Goal: Task Accomplishment & Management: Manage account settings

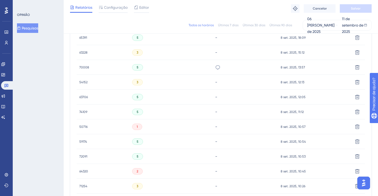
click at [37, 29] on font "Pesquisas" at bounding box center [30, 28] width 16 height 4
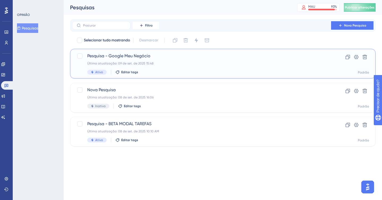
click at [160, 63] on div "Última atualização: 09 de set. de 2025 15:48" at bounding box center [201, 63] width 229 height 4
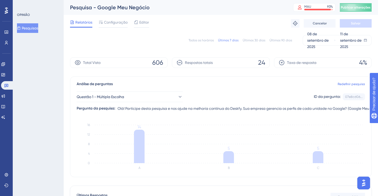
click at [203, 40] on font "Todos os horários" at bounding box center [201, 40] width 25 height 4
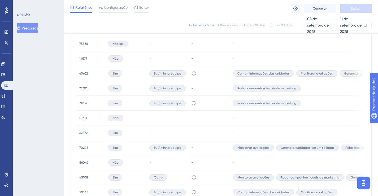
scroll to position [369, 0]
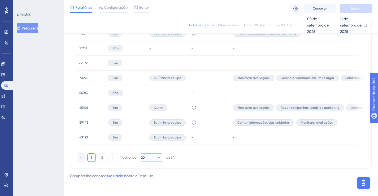
click at [157, 158] on icon at bounding box center [159, 157] width 5 height 5
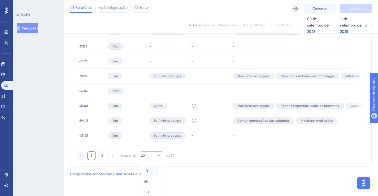
scroll to position [376, 0]
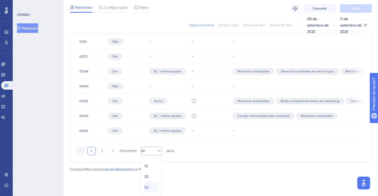
click at [151, 188] on div "50 50" at bounding box center [151, 187] width 14 height 11
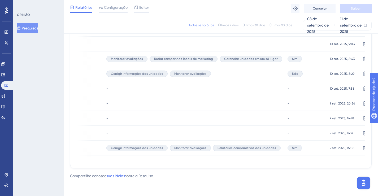
scroll to position [0, 128]
drag, startPoint x: 182, startPoint y: 159, endPoint x: 121, endPoint y: 152, distance: 61.0
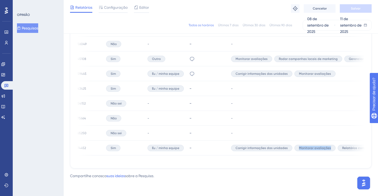
scroll to position [0, 0]
click at [84, 146] on font "74452" at bounding box center [83, 148] width 8 height 4
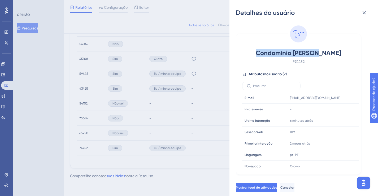
drag, startPoint x: 264, startPoint y: 52, endPoint x: 338, endPoint y: 49, distance: 73.8
click at [338, 49] on span "Condomínio [PERSON_NAME]" at bounding box center [298, 53] width 93 height 8
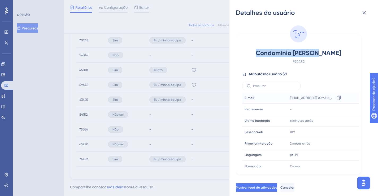
scroll to position [379, 0]
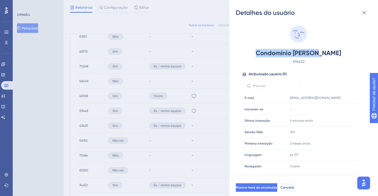
click at [271, 58] on div "Condomínio [PERSON_NAME] # 74452" at bounding box center [298, 57] width 113 height 16
drag, startPoint x: 268, startPoint y: 52, endPoint x: 351, endPoint y: 52, distance: 82.8
click at [351, 52] on div "Condomínio [PERSON_NAME] # 74452" at bounding box center [298, 57] width 113 height 16
copy font "Condomínio [PERSON_NAME]"
copy tr "E-mail [EMAIL_ADDRESS][DOMAIN_NAME]"
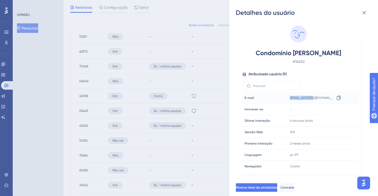
drag, startPoint x: 289, startPoint y: 98, endPoint x: 319, endPoint y: 99, distance: 30.0
click at [319, 99] on tr "E-mail E-mail [EMAIL_ADDRESS][DOMAIN_NAME] Cópia [EMAIL_ADDRESS][DOMAIN_NAME]" at bounding box center [300, 97] width 117 height 11
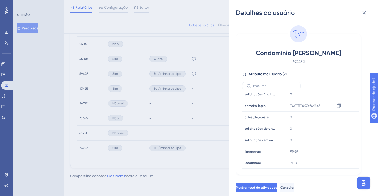
scroll to position [0, 0]
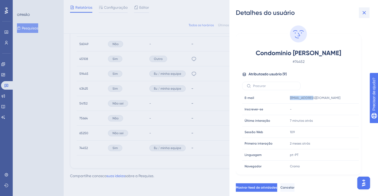
click at [362, 13] on icon at bounding box center [364, 13] width 6 height 6
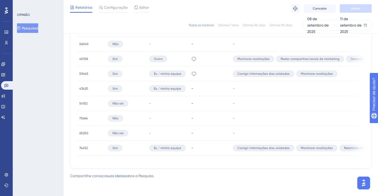
drag, startPoint x: 236, startPoint y: 159, endPoint x: 287, endPoint y: 158, distance: 51.0
click at [84, 57] on font "45108" at bounding box center [83, 59] width 9 height 4
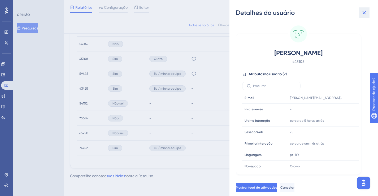
click at [363, 14] on icon at bounding box center [364, 12] width 3 height 3
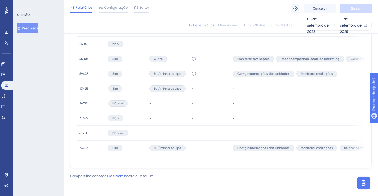
click at [82, 57] on font "45108" at bounding box center [83, 59] width 9 height 4
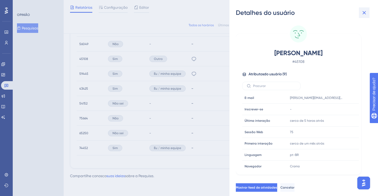
click at [364, 12] on icon at bounding box center [364, 13] width 6 height 6
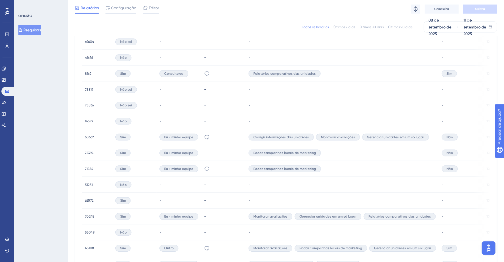
scroll to position [243, 0]
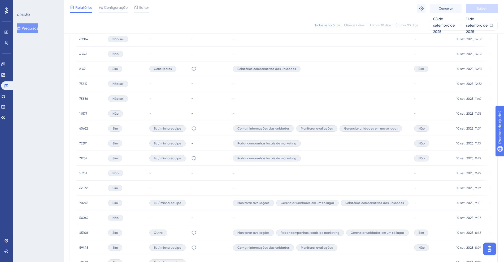
click at [83, 67] on font "8162" at bounding box center [82, 69] width 6 height 4
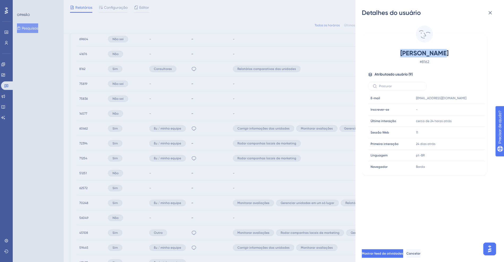
drag, startPoint x: 402, startPoint y: 54, endPoint x: 460, endPoint y: 54, distance: 58.1
click at [378, 54] on span "[PERSON_NAME]" at bounding box center [424, 53] width 93 height 8
copy font "[PERSON_NAME]"
drag, startPoint x: 414, startPoint y: 98, endPoint x: 485, endPoint y: 112, distance: 72.7
click at [378, 99] on td "[EMAIL_ADDRESS][DOMAIN_NAME]" at bounding box center [449, 97] width 71 height 11
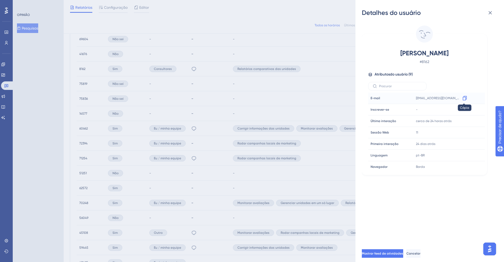
click at [378, 97] on icon at bounding box center [465, 98] width 4 height 5
copy div "[EMAIL_ADDRESS][DOMAIN_NAME] Cópia"
click at [378, 11] on icon at bounding box center [490, 13] width 6 height 6
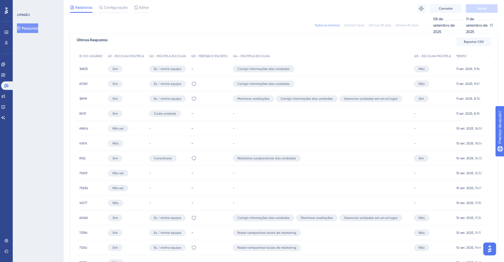
scroll to position [135, 0]
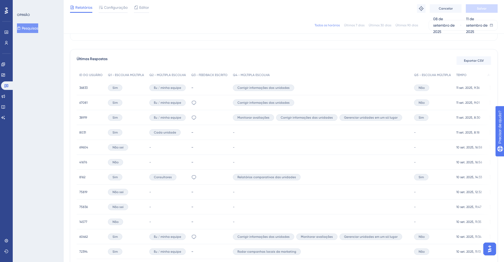
click at [83, 117] on font "38919" at bounding box center [83, 117] width 8 height 4
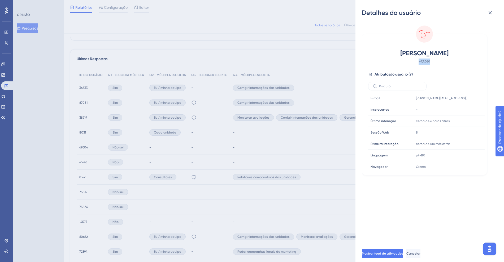
drag, startPoint x: 407, startPoint y: 59, endPoint x: 462, endPoint y: 60, distance: 54.4
click at [378, 60] on span "# 38919" at bounding box center [424, 61] width 93 height 6
drag, startPoint x: 396, startPoint y: 53, endPoint x: 453, endPoint y: 52, distance: 57.4
click at [378, 53] on span "[PERSON_NAME]" at bounding box center [424, 53] width 93 height 8
copy font "[PERSON_NAME]"
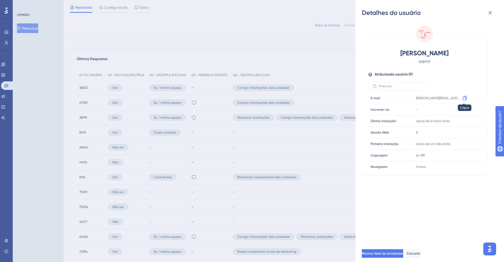
drag, startPoint x: 463, startPoint y: 97, endPoint x: 398, endPoint y: 76, distance: 67.8
click at [378, 97] on icon at bounding box center [465, 98] width 4 height 5
click at [229, 42] on div "Detalhes do usuário [PERSON_NAME] # 38919 Atributos do usuário ( 9 ) E-mail E-m…" at bounding box center [252, 131] width 504 height 262
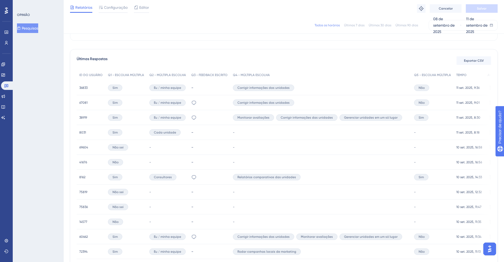
click at [114, 175] on font "Sim" at bounding box center [115, 177] width 5 height 4
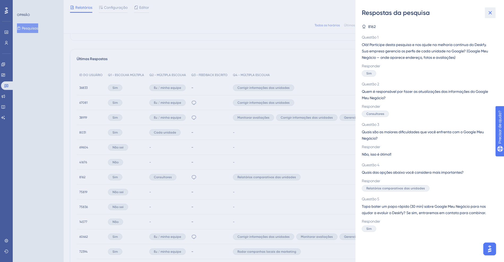
drag, startPoint x: 488, startPoint y: 12, endPoint x: 458, endPoint y: 18, distance: 31.5
click at [378, 11] on icon at bounding box center [490, 13] width 6 height 6
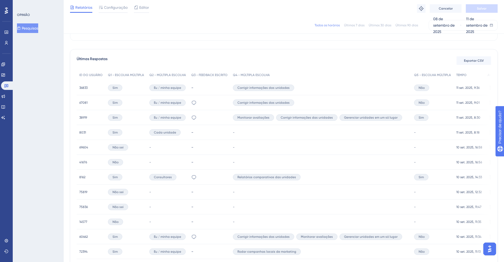
click at [84, 175] on font "8162" at bounding box center [82, 177] width 6 height 4
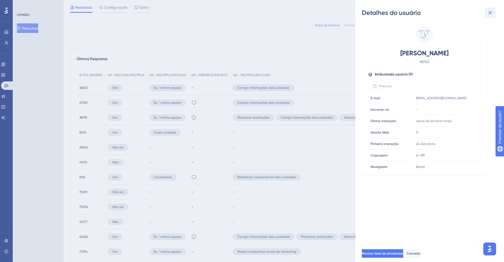
click at [378, 10] on icon at bounding box center [490, 13] width 6 height 6
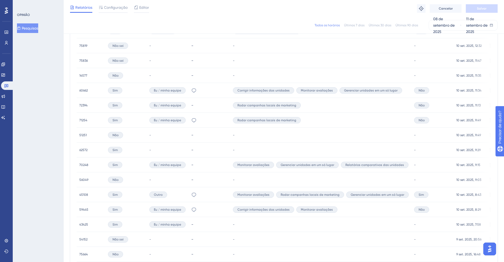
scroll to position [289, 0]
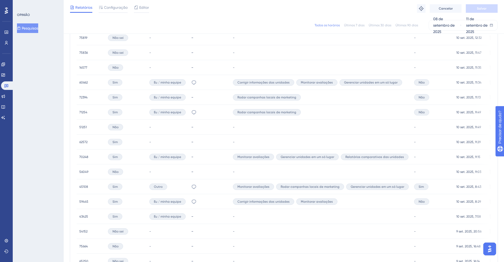
click at [86, 186] on font "45108" at bounding box center [83, 187] width 9 height 4
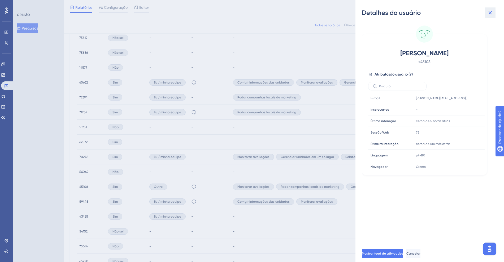
drag, startPoint x: 491, startPoint y: 16, endPoint x: 358, endPoint y: 80, distance: 148.2
click at [378, 16] on button at bounding box center [490, 12] width 11 height 11
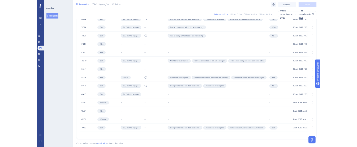
scroll to position [352, 0]
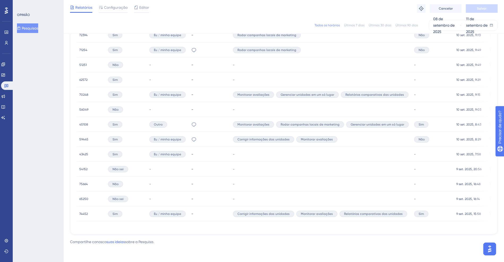
click at [85, 196] on font "74452" at bounding box center [83, 214] width 8 height 4
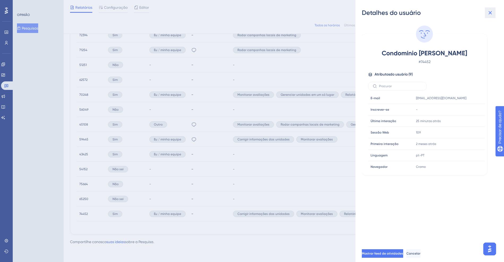
click at [378, 8] on button at bounding box center [490, 12] width 11 height 11
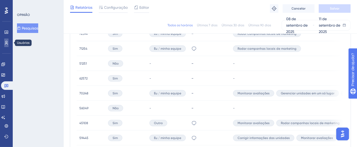
click at [8, 42] on link at bounding box center [6, 42] width 4 height 8
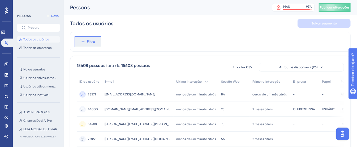
click at [88, 42] on font "Filtro" at bounding box center [91, 41] width 8 height 5
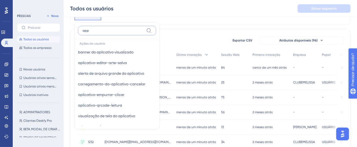
scroll to position [32, 0]
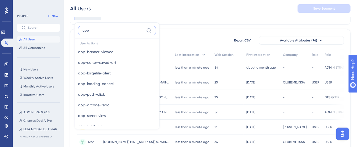
click at [102, 30] on input "app" at bounding box center [114, 30] width 62 height 4
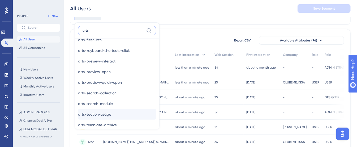
scroll to position [190, 0]
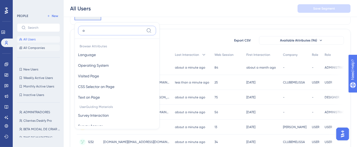
type input "a"
click at [37, 48] on span "All Companies" at bounding box center [34, 48] width 22 height 4
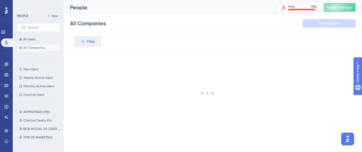
click at [37, 48] on span "All Companies" at bounding box center [34, 48] width 22 height 4
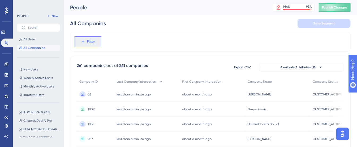
click at [81, 41] on icon at bounding box center [83, 41] width 5 height 5
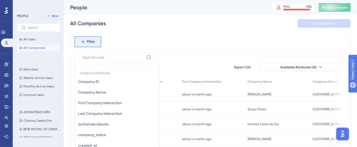
scroll to position [29, 0]
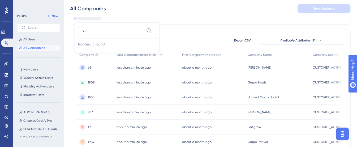
type input "a"
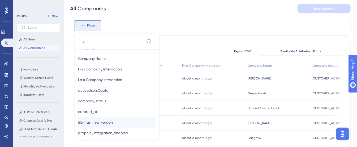
scroll to position [0, 0]
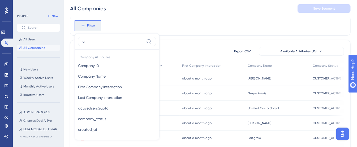
type input "a"
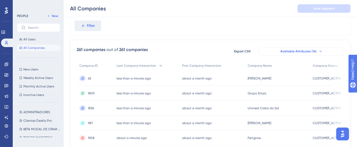
click at [310, 49] on span "Available Attributes (14)" at bounding box center [299, 51] width 36 height 4
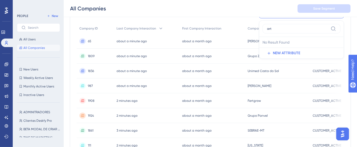
click at [290, 27] on input "art" at bounding box center [298, 29] width 62 height 4
type input "a"
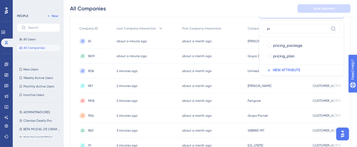
type input "pr"
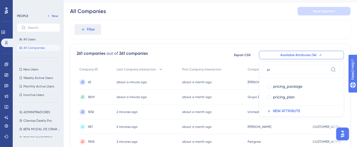
scroll to position [0, 0]
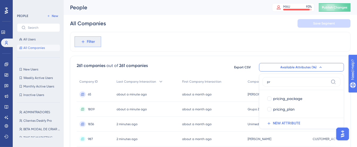
click at [87, 41] on span "Filter" at bounding box center [91, 41] width 8 height 6
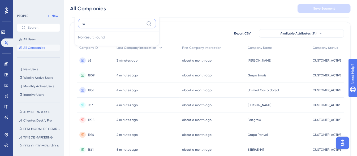
type input "s"
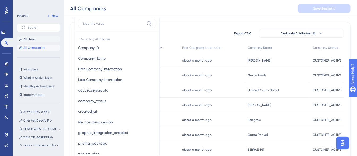
click at [37, 40] on button "All Users" at bounding box center [38, 39] width 43 height 6
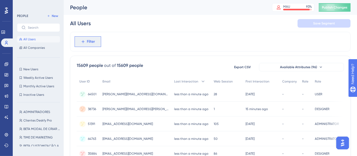
click at [83, 41] on icon at bounding box center [83, 41] width 5 height 5
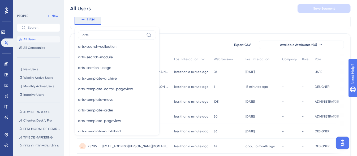
scroll to position [336, 0]
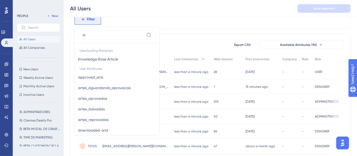
type input "a"
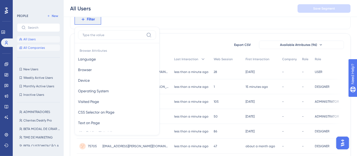
click at [25, 49] on span "All Companies" at bounding box center [34, 48] width 22 height 4
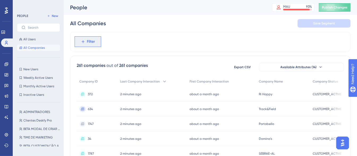
click at [90, 43] on span "Filter" at bounding box center [91, 41] width 8 height 6
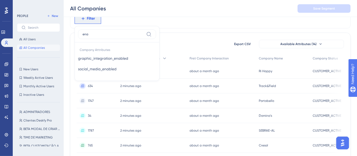
type input "ena"
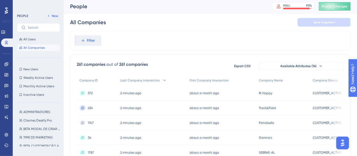
scroll to position [1, 0]
click at [5, 30] on icon at bounding box center [3, 32] width 4 height 4
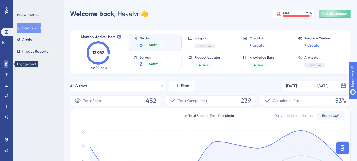
click at [7, 66] on icon at bounding box center [6, 63] width 3 height 3
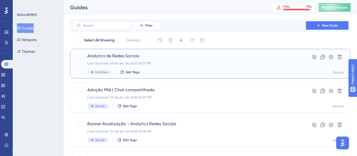
click at [212, 62] on div "Last Updated: 09 de set. de 2025 06:27 PM" at bounding box center [189, 63] width 204 height 4
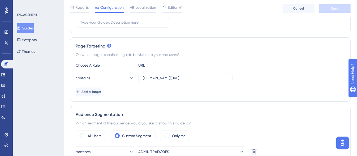
scroll to position [86, 0]
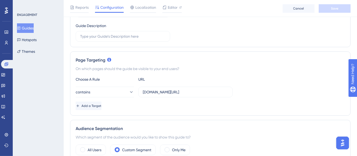
click at [30, 29] on button "Guides" at bounding box center [25, 28] width 17 height 10
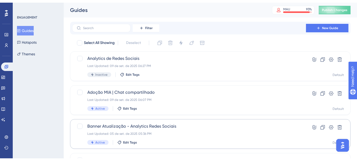
scroll to position [135, 0]
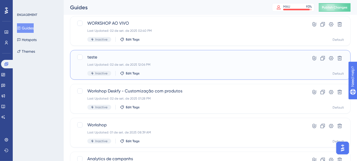
click at [172, 67] on div "Last Updated: 02 de set. de 2025 12:06 PM" at bounding box center [189, 65] width 204 height 4
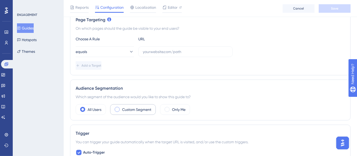
click at [137, 110] on label "Custom Segment" at bounding box center [136, 109] width 29 height 6
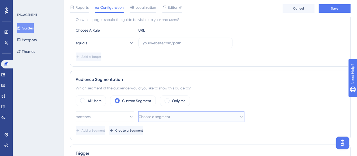
click at [181, 114] on button "Choose a segment" at bounding box center [191, 117] width 106 height 11
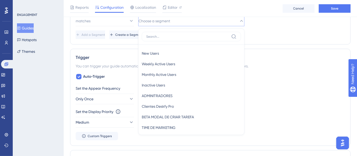
scroll to position [225, 0]
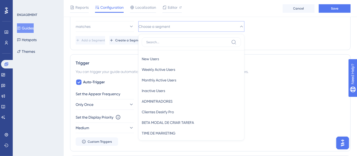
click at [284, 31] on div "matches Choose a segment New Users New Users Weekly Active Users Weekly Active …" at bounding box center [210, 32] width 269 height 23
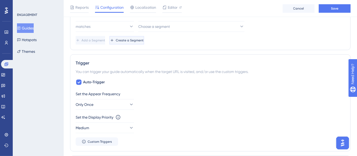
click at [144, 38] on span "Create a Segment" at bounding box center [130, 40] width 28 height 4
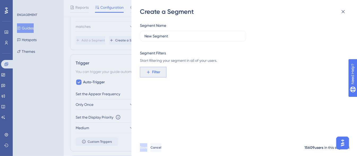
drag, startPoint x: 160, startPoint y: 80, endPoint x: 157, endPoint y: 74, distance: 6.7
click at [159, 80] on div "Segment Name New Segment Segment Filters Start filtering your segment in all of…" at bounding box center [247, 77] width 214 height 123
click at [156, 70] on span "Filter" at bounding box center [156, 72] width 8 height 6
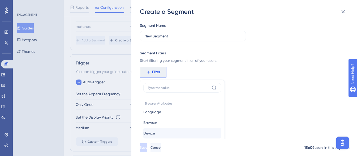
scroll to position [53, 0]
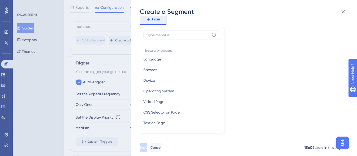
click at [162, 38] on label at bounding box center [182, 35] width 78 height 10
click at [162, 37] on input at bounding box center [179, 35] width 62 height 4
click at [162, 35] on input at bounding box center [179, 35] width 62 height 4
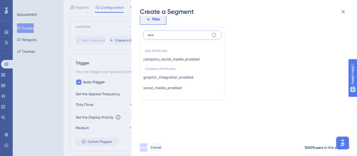
type input "ena"
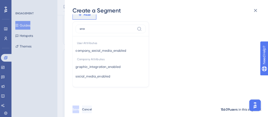
scroll to position [69, 0]
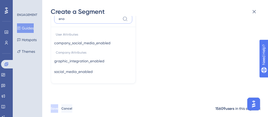
click at [72, 18] on input "ena" at bounding box center [90, 19] width 62 height 4
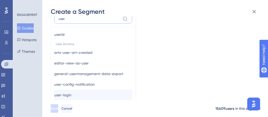
scroll to position [41, 0]
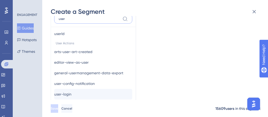
type input "user"
click at [85, 89] on button "user-login user-login" at bounding box center [93, 94] width 78 height 11
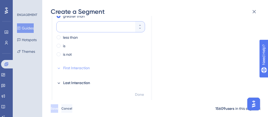
scroll to position [3, 0]
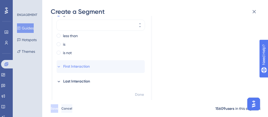
click at [77, 65] on span "First Interaction" at bounding box center [76, 66] width 27 height 6
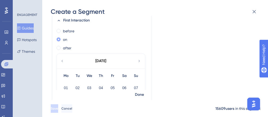
scroll to position [0, 0]
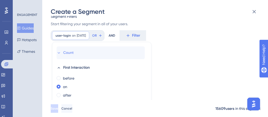
click at [72, 56] on button "Count" at bounding box center [101, 52] width 88 height 13
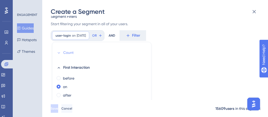
scroll to position [81, 0]
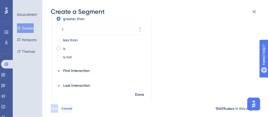
click at [72, 47] on div "is" at bounding box center [101, 48] width 88 height 6
click at [87, 50] on div "1" at bounding box center [96, 46] width 79 height 11
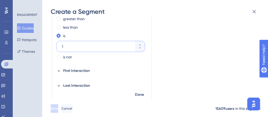
click at [87, 50] on input "1" at bounding box center [98, 46] width 72 height 6
click at [84, 47] on input "1" at bounding box center [98, 46] width 72 height 6
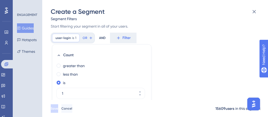
scroll to position [33, 0]
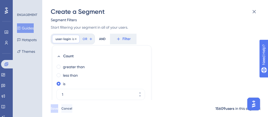
click at [66, 39] on span "user-login" at bounding box center [62, 39] width 15 height 4
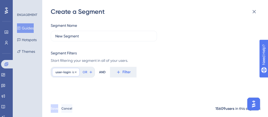
scroll to position [0, 0]
click at [68, 34] on input "New Segment" at bounding box center [103, 36] width 97 height 6
click at [75, 71] on icon at bounding box center [75, 72] width 3 height 3
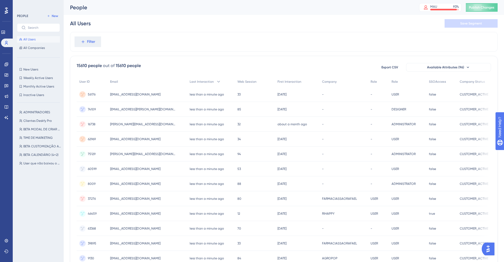
click at [9, 28] on div "Performance" at bounding box center [6, 32] width 11 height 8
click at [6, 12] on icon at bounding box center [6, 10] width 3 height 7
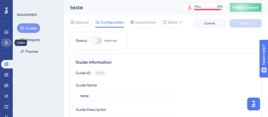
click at [6, 46] on link at bounding box center [6, 42] width 11 height 8
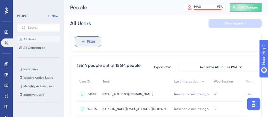
click at [96, 41] on button "Filter" at bounding box center [88, 41] width 27 height 11
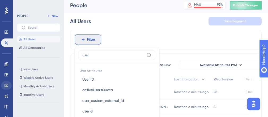
type input "user"
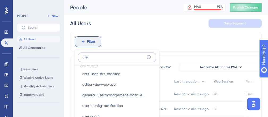
click at [95, 55] on input "user" at bounding box center [114, 57] width 62 height 4
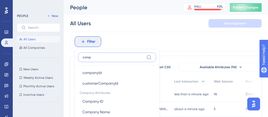
scroll to position [62, 0]
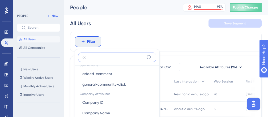
type input "c"
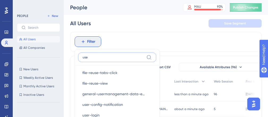
scroll to position [58, 0]
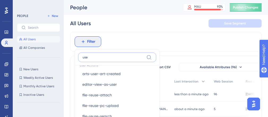
type input "user"
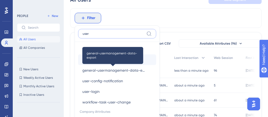
scroll to position [24, 0]
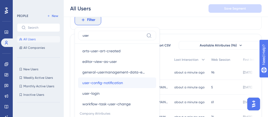
click at [125, 80] on button "user-config-notification user-config-notification" at bounding box center [117, 83] width 78 height 11
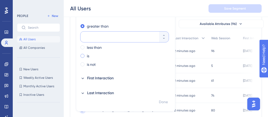
scroll to position [44, 0]
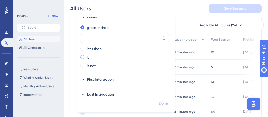
click at [88, 58] on label "is" at bounding box center [88, 57] width 2 height 6
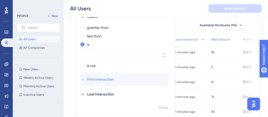
click at [97, 80] on span "First Interaction" at bounding box center [100, 79] width 27 height 6
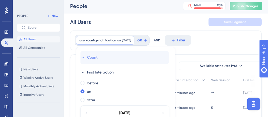
click at [88, 60] on span "Count" at bounding box center [92, 57] width 10 height 6
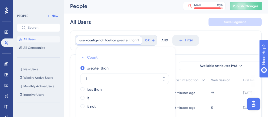
scroll to position [37, 0]
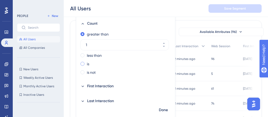
click at [87, 64] on label "is" at bounding box center [88, 64] width 2 height 6
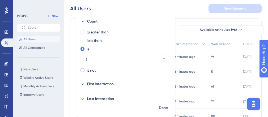
click at [89, 71] on label "is not" at bounding box center [91, 70] width 9 height 6
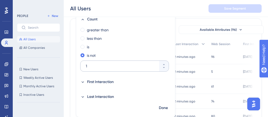
scroll to position [4, 0]
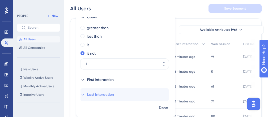
click at [96, 91] on button "Last Interaction" at bounding box center [124, 94] width 88 height 13
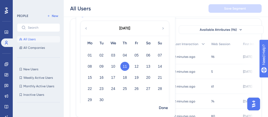
scroll to position [74, 0]
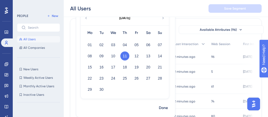
click at [118, 74] on div "24" at bounding box center [113, 78] width 12 height 10
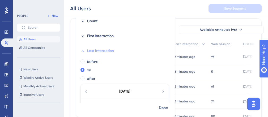
scroll to position [0, 0]
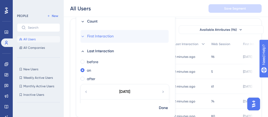
click at [89, 33] on span "First Interaction" at bounding box center [100, 36] width 27 height 6
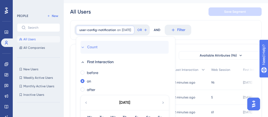
click at [100, 47] on button "Count" at bounding box center [124, 47] width 88 height 13
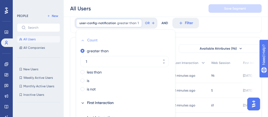
scroll to position [17, 0]
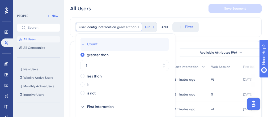
click at [87, 45] on button "Count" at bounding box center [124, 44] width 88 height 13
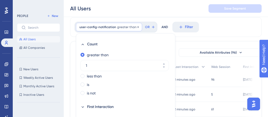
click at [119, 28] on span "greater than" at bounding box center [126, 27] width 19 height 4
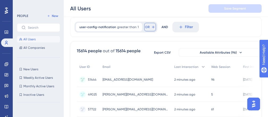
click at [153, 26] on button "OR" at bounding box center [150, 27] width 12 height 8
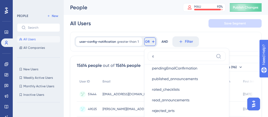
scroll to position [400, 0]
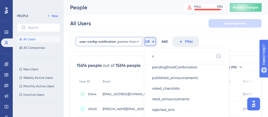
type input "c"
click at [136, 39] on div at bounding box center [137, 41] width 3 height 5
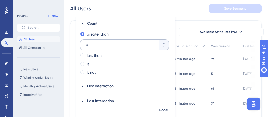
scroll to position [40, 0]
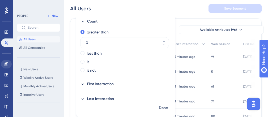
type input "0"
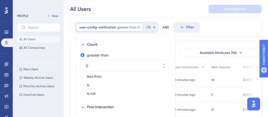
scroll to position [0, 0]
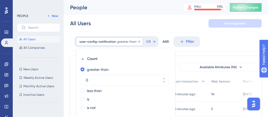
click at [101, 41] on span "user-config-notification" at bounding box center [97, 42] width 37 height 4
click at [101, 41] on div "user-config-notification greater than 0 0 Remove Count greater than 0 less than…" at bounding box center [165, 42] width 191 height 20
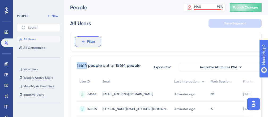
drag, startPoint x: 83, startPoint y: 46, endPoint x: 88, endPoint y: 43, distance: 6.5
click at [83, 46] on button "Filter" at bounding box center [88, 41] width 27 height 11
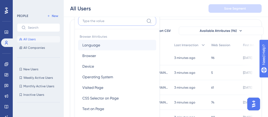
scroll to position [44, 0]
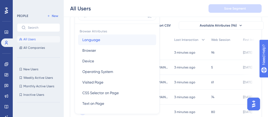
click at [88, 42] on span "Language" at bounding box center [91, 40] width 18 height 6
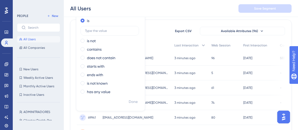
scroll to position [0, 0]
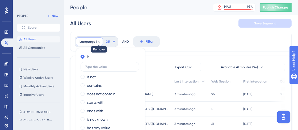
click at [97, 40] on icon at bounding box center [98, 41] width 3 height 3
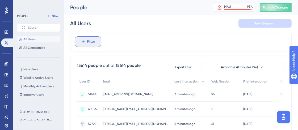
click at [87, 41] on span "Filter" at bounding box center [91, 41] width 8 height 6
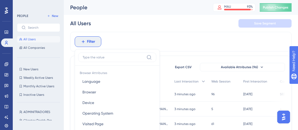
scroll to position [15, 0]
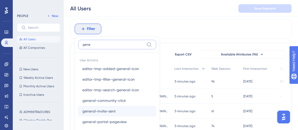
type input "gene"
click at [114, 109] on span "general-invite-sent" at bounding box center [98, 111] width 33 height 6
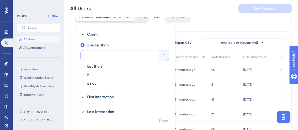
scroll to position [4, 0]
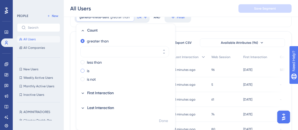
click at [85, 71] on div "is" at bounding box center [124, 71] width 88 height 6
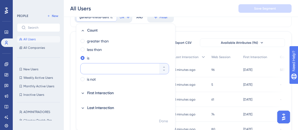
scroll to position [3, 0]
click at [91, 79] on label "is not" at bounding box center [91, 80] width 9 height 6
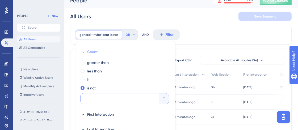
scroll to position [0, 0]
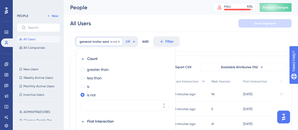
click at [91, 41] on span "general-invite-sent" at bounding box center [94, 42] width 30 height 4
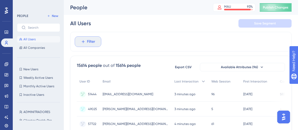
click at [87, 41] on span "Filter" at bounding box center [91, 41] width 8 height 6
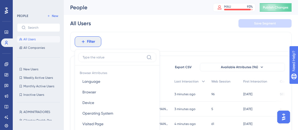
scroll to position [37, 0]
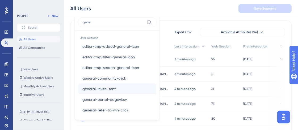
type input "gene"
click at [117, 90] on button "general-invite-sent general-invite-sent" at bounding box center [117, 89] width 78 height 11
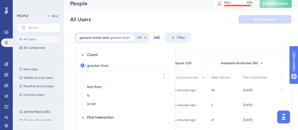
scroll to position [8, 0]
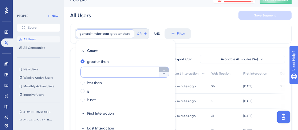
click at [166, 69] on button at bounding box center [164, 69] width 10 height 5
type input "1"
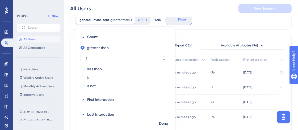
click at [183, 21] on span "Filter" at bounding box center [182, 20] width 8 height 6
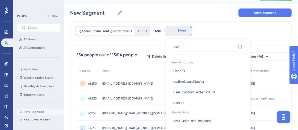
scroll to position [0, 0]
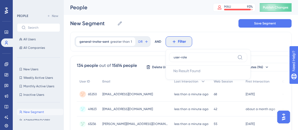
type input "user-role"
click at [121, 36] on div "general-invite-sent greater than 1 1 Remove OR" at bounding box center [113, 41] width 76 height 11
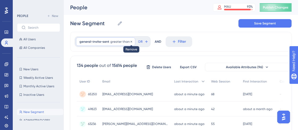
click at [130, 40] on icon at bounding box center [131, 41] width 3 height 3
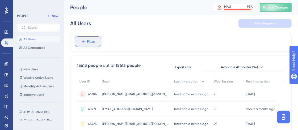
click at [87, 41] on span "Filter" at bounding box center [91, 41] width 8 height 6
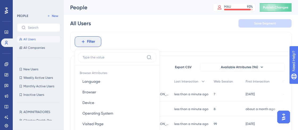
scroll to position [37, 0]
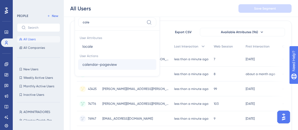
type input "cale"
click at [98, 63] on span "calendar-pageview" at bounding box center [99, 64] width 35 height 6
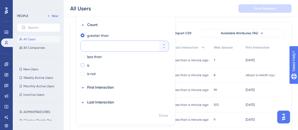
scroll to position [35, 0]
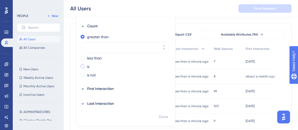
click at [96, 68] on div "is" at bounding box center [124, 66] width 88 height 6
click at [143, 37] on div "greater than" at bounding box center [124, 37] width 88 height 6
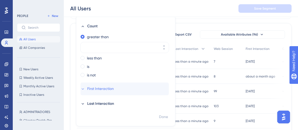
click at [125, 85] on button "First Interaction" at bounding box center [124, 89] width 88 height 13
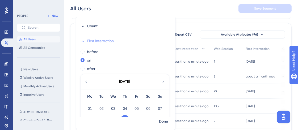
click at [84, 40] on button "First Interaction" at bounding box center [124, 41] width 88 height 13
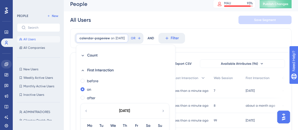
scroll to position [3, 0]
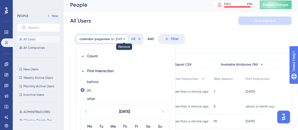
click at [126, 38] on icon at bounding box center [123, 38] width 3 height 3
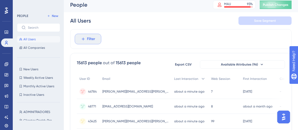
click at [88, 34] on button "Filter" at bounding box center [88, 39] width 27 height 11
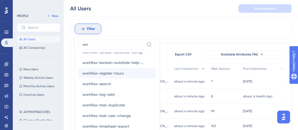
scroll to position [205, 0]
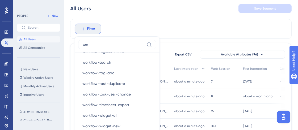
click at [94, 40] on label "wor" at bounding box center [117, 45] width 78 height 10
click at [94, 42] on input "wor" at bounding box center [114, 44] width 62 height 4
click at [97, 44] on input "wor" at bounding box center [114, 44] width 62 height 4
type input "w"
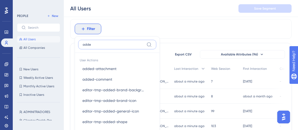
scroll to position [0, 0]
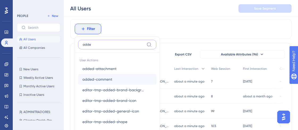
type input "adde"
click at [104, 77] on span "added-comment" at bounding box center [97, 79] width 30 height 6
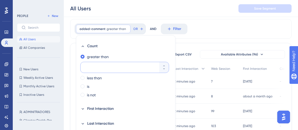
scroll to position [37, 0]
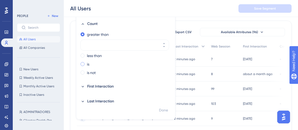
click at [88, 65] on label "is" at bounding box center [88, 64] width 2 height 6
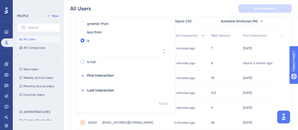
scroll to position [54, 0]
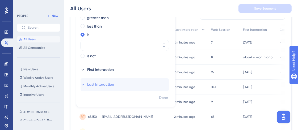
click at [101, 84] on span "Last Interaction" at bounding box center [100, 85] width 27 height 6
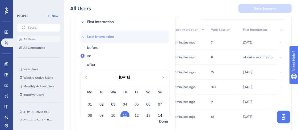
click at [87, 34] on span "Last Interaction" at bounding box center [100, 37] width 27 height 6
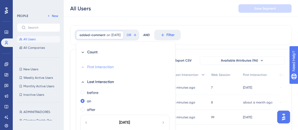
scroll to position [3, 0]
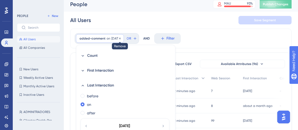
click at [121, 37] on icon at bounding box center [119, 38] width 3 height 3
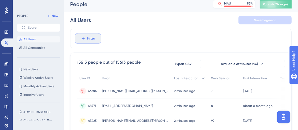
click at [84, 38] on icon at bounding box center [83, 38] width 5 height 5
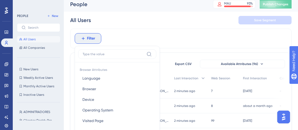
scroll to position [37, 0]
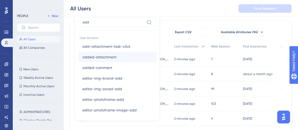
type input "add"
click at [116, 57] on button "added-attachment added-attachment" at bounding box center [117, 57] width 78 height 11
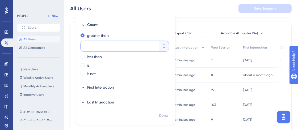
scroll to position [31, 0]
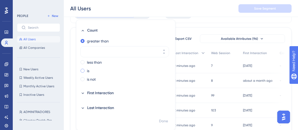
click at [91, 72] on div "is" at bounding box center [124, 71] width 88 height 6
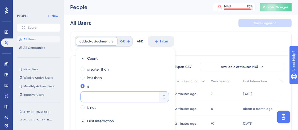
scroll to position [0, 0]
click at [7, 33] on icon at bounding box center [6, 32] width 4 height 4
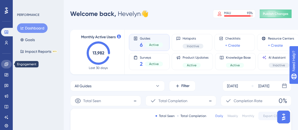
click at [7, 66] on icon at bounding box center [6, 63] width 3 height 3
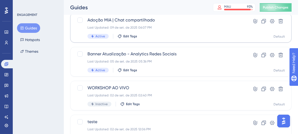
scroll to position [114, 0]
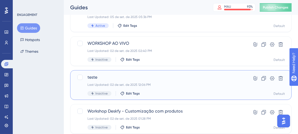
click at [155, 78] on span "teste" at bounding box center [159, 77] width 144 height 6
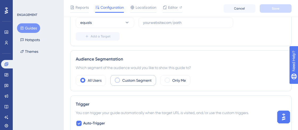
scroll to position [153, 0]
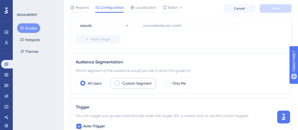
click at [142, 80] on label "Custom Segment" at bounding box center [136, 83] width 29 height 6
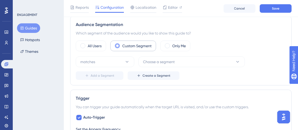
scroll to position [190, 0]
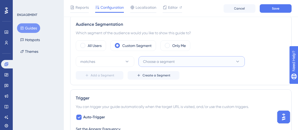
click at [176, 63] on button "Choose a segment" at bounding box center [191, 61] width 106 height 11
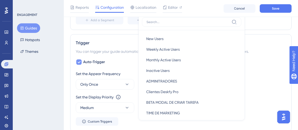
click at [89, 61] on span "Auto-Trigger" at bounding box center [94, 62] width 22 height 6
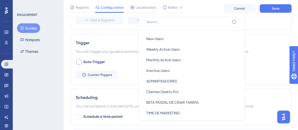
click at [89, 61] on span "Auto-Trigger" at bounding box center [94, 62] width 22 height 6
checkbox input "true"
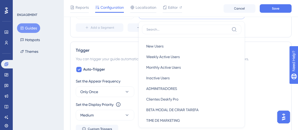
scroll to position [236, 0]
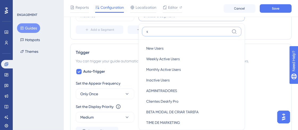
click at [171, 30] on input "s" at bounding box center [187, 31] width 83 height 4
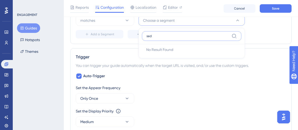
scroll to position [226, 0]
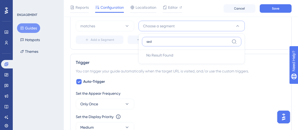
type input "sed"
click at [223, 23] on button "Choose a segment" at bounding box center [191, 26] width 106 height 11
click at [168, 36] on button "Create a Segment" at bounding box center [153, 40] width 52 height 8
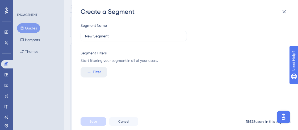
scroll to position [248, 0]
click at [102, 72] on button "Filter" at bounding box center [93, 72] width 27 height 11
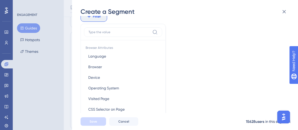
scroll to position [1, 0]
click at [96, 30] on input at bounding box center [119, 32] width 62 height 4
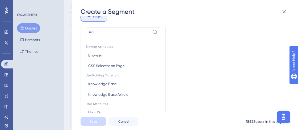
scroll to position [0, 0]
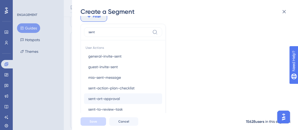
type input "sent"
click at [110, 98] on span "sent-art-approval" at bounding box center [104, 99] width 32 height 6
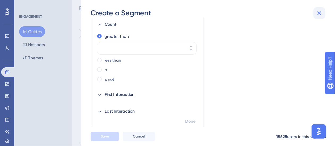
scroll to position [51, 0]
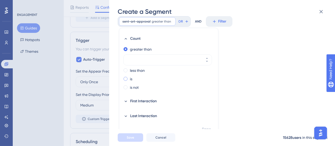
click at [127, 79] on span at bounding box center [125, 79] width 4 height 4
click at [129, 78] on input "radio" at bounding box center [129, 78] width 0 height 0
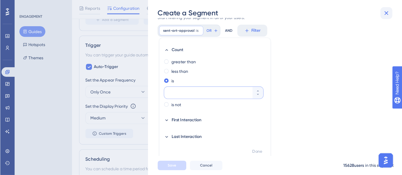
scroll to position [25, 0]
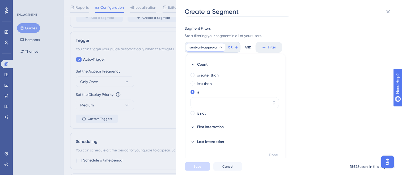
click at [205, 44] on div "sent-art-approval is Remove" at bounding box center [205, 47] width 39 height 8
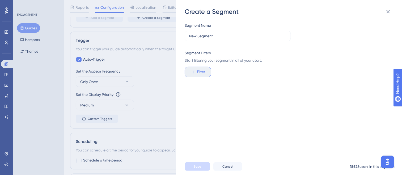
click at [199, 72] on span "Filter" at bounding box center [201, 72] width 8 height 6
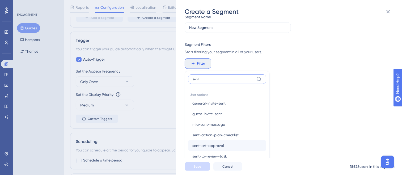
type input "sent"
click at [220, 121] on span "sent-art-approval" at bounding box center [208, 146] width 32 height 6
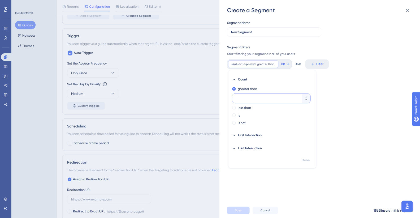
scroll to position [248, 0]
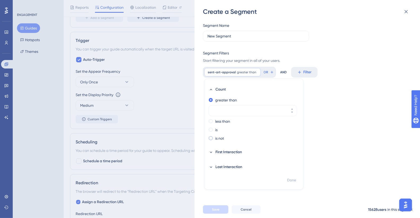
drag, startPoint x: 215, startPoint y: 130, endPoint x: 221, endPoint y: 135, distance: 7.7
click at [215, 121] on label "is" at bounding box center [216, 130] width 2 height 6
click at [225, 121] on div "is not" at bounding box center [253, 138] width 88 height 6
drag, startPoint x: 289, startPoint y: 136, endPoint x: 295, endPoint y: 137, distance: 5.6
click at [272, 121] on button at bounding box center [293, 138] width 10 height 5
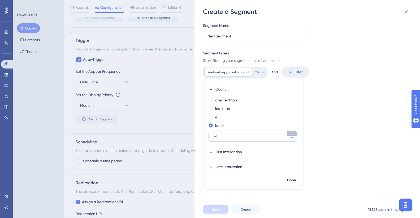
click at [272, 121] on button "-1" at bounding box center [293, 133] width 10 height 5
type input "0"
click at [231, 121] on div "is not" at bounding box center [253, 125] width 88 height 6
click at [257, 113] on div "greater than less than is is not 0" at bounding box center [254, 120] width 99 height 48
drag, startPoint x: 259, startPoint y: 115, endPoint x: 265, endPoint y: 117, distance: 6.0
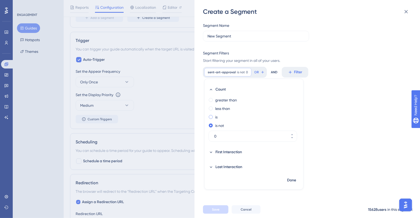
click at [259, 115] on div "is" at bounding box center [253, 117] width 88 height 6
click at [272, 117] on div "is" at bounding box center [253, 117] width 88 height 6
click at [246, 121] on button "First Interaction" at bounding box center [253, 152] width 88 height 13
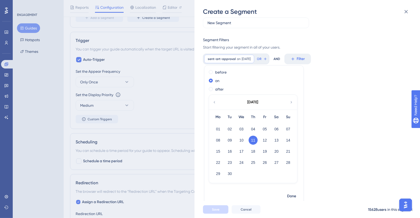
scroll to position [0, 0]
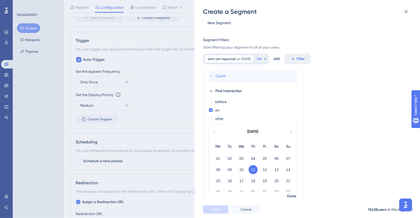
click at [212, 73] on button "Count" at bounding box center [253, 76] width 88 height 13
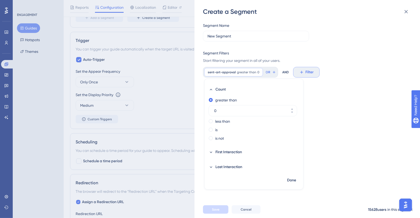
type input "0"
click at [272, 71] on span "Filter" at bounding box center [310, 72] width 8 height 6
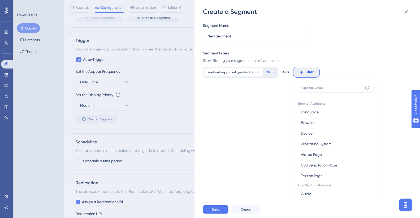
scroll to position [9, 0]
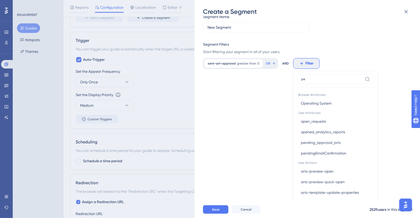
type input "p"
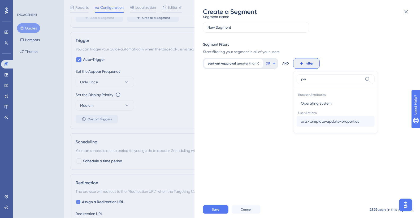
type input "per"
click at [272, 121] on span "arts-template-update-properties" at bounding box center [330, 121] width 58 height 6
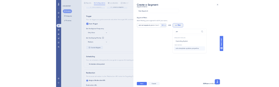
scroll to position [0, 0]
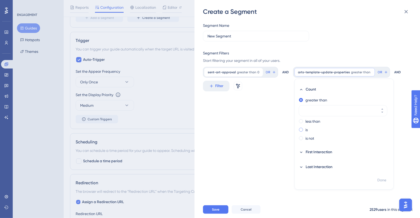
click at [272, 121] on label "is" at bounding box center [307, 130] width 2 height 6
click at [241, 85] on icon at bounding box center [237, 85] width 5 height 5
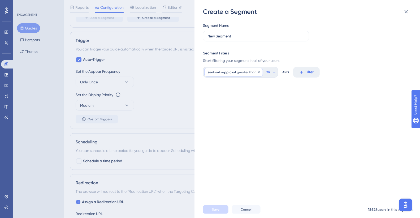
click at [224, 73] on span "sent-art-approval" at bounding box center [222, 72] width 28 height 4
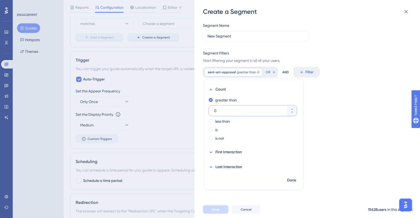
scroll to position [223, 0]
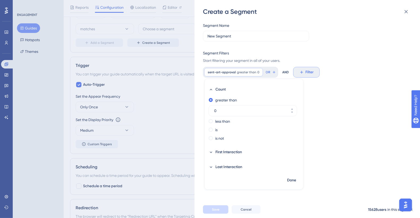
click at [223, 72] on span "sent-art-approval" at bounding box center [222, 72] width 28 height 4
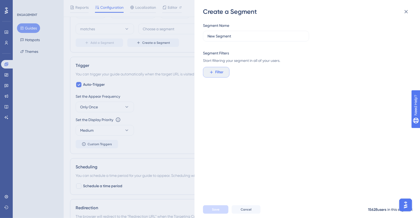
click at [213, 72] on icon at bounding box center [211, 72] width 5 height 5
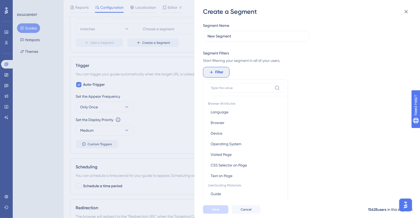
scroll to position [38, 0]
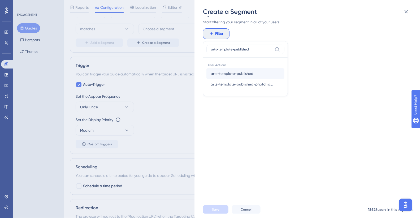
type input "arts-template-published"
click at [258, 73] on button "arts-template-published arts-template-published" at bounding box center [246, 73] width 78 height 11
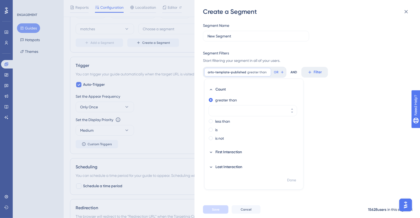
scroll to position [0, 0]
click at [227, 121] on div "is" at bounding box center [253, 130] width 88 height 6
click at [224, 121] on label "is not" at bounding box center [219, 138] width 9 height 6
click at [216, 118] on label "is" at bounding box center [216, 117] width 2 height 6
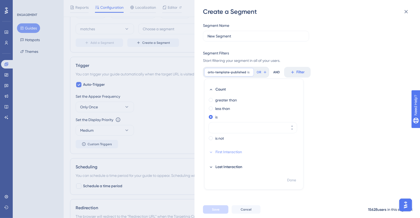
click at [235, 121] on button "First Interaction" at bounding box center [253, 152] width 88 height 13
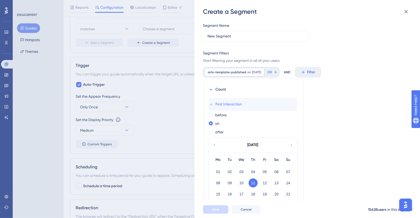
click at [216, 101] on span "First Interaction" at bounding box center [229, 104] width 27 height 6
click at [226, 103] on span "First Interaction" at bounding box center [229, 104] width 27 height 6
click at [212, 105] on icon at bounding box center [211, 104] width 5 height 5
click at [272, 112] on div "before" at bounding box center [253, 115] width 88 height 6
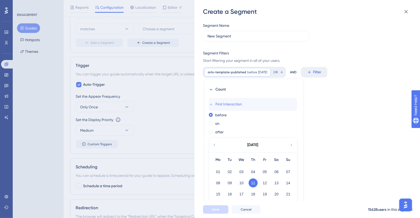
click at [272, 107] on button "First Interaction" at bounding box center [253, 104] width 88 height 13
drag, startPoint x: 279, startPoint y: 100, endPoint x: 304, endPoint y: 101, distance: 25.0
click at [272, 99] on button "First Interaction" at bounding box center [253, 104] width 88 height 13
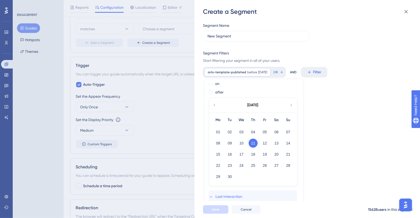
click at [232, 121] on span "Last Interaction" at bounding box center [229, 197] width 27 height 6
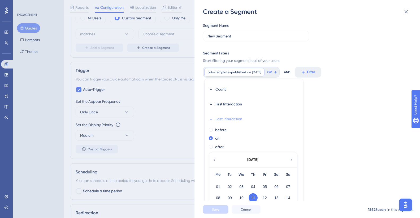
scroll to position [190, 0]
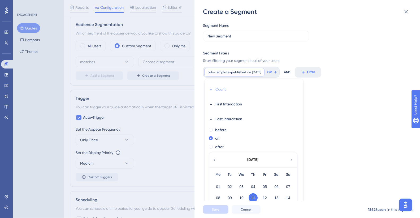
click at [222, 90] on span "Count" at bounding box center [221, 89] width 10 height 6
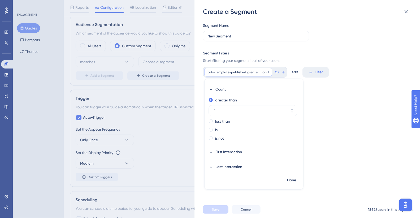
type input "0"
